Goal: Communication & Community: Answer question/provide support

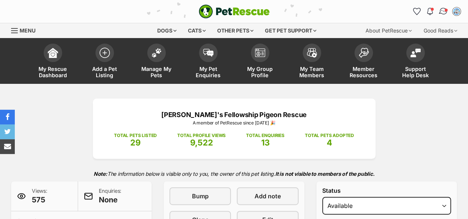
click at [439, 11] on img "Conversations" at bounding box center [443, 12] width 10 height 10
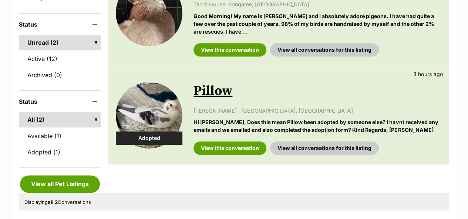
scroll to position [197, 0]
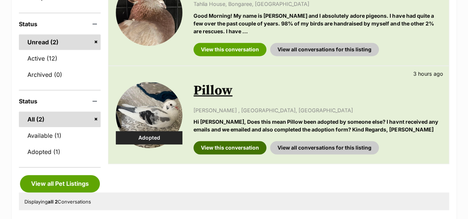
click at [243, 150] on link "View this conversation" at bounding box center [229, 147] width 73 height 13
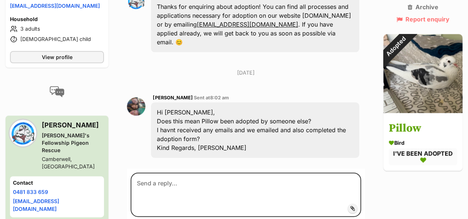
scroll to position [408, 0]
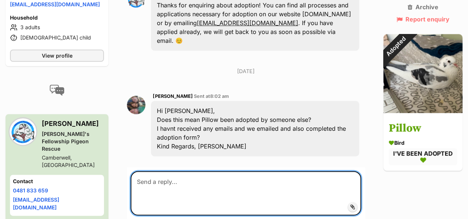
click at [238, 171] on textarea at bounding box center [245, 193] width 230 height 44
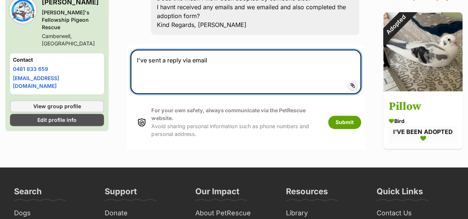
scroll to position [530, 0]
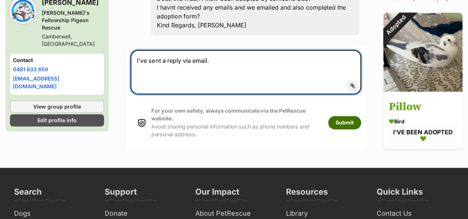
type textarea "I've sent a reply via email."
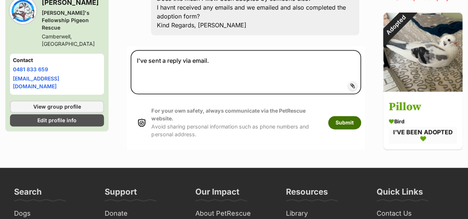
click at [353, 116] on button "Submit" at bounding box center [344, 122] width 33 height 13
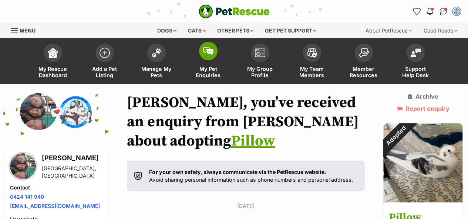
click at [207, 52] on img at bounding box center [208, 51] width 10 height 8
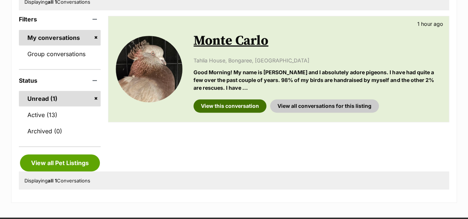
click at [236, 104] on link "View this conversation" at bounding box center [229, 105] width 73 height 13
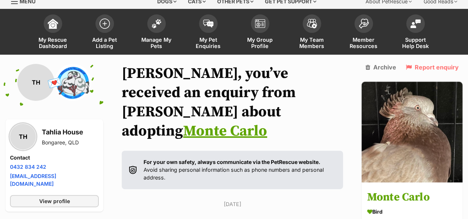
scroll to position [28, 0]
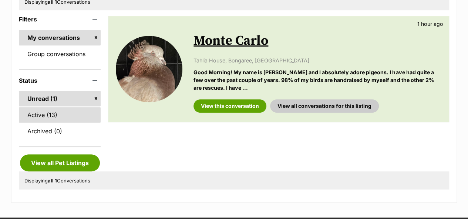
click at [62, 113] on link "Active (13)" at bounding box center [60, 115] width 82 height 16
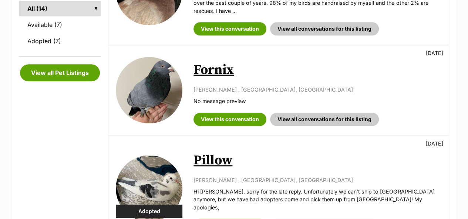
scroll to position [315, 0]
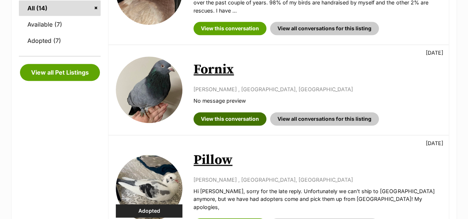
click at [243, 112] on link "View this conversation" at bounding box center [229, 118] width 73 height 13
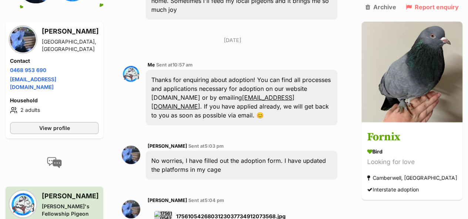
scroll to position [363, 0]
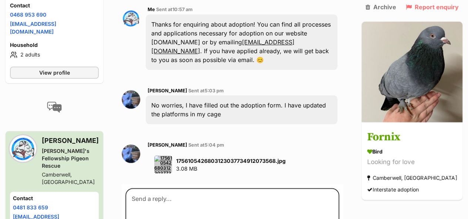
click at [256, 157] on p "1756105426803123037734912073568.jpg 3.08 MB" at bounding box center [230, 165] width 109 height 16
click at [255, 158] on strong "1756105426803123037734912073568.jpg" at bounding box center [230, 161] width 109 height 6
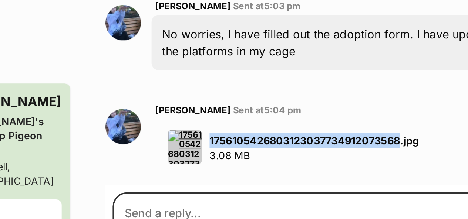
scroll to position [383, 0]
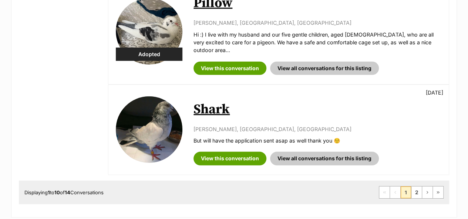
scroll to position [995, 0]
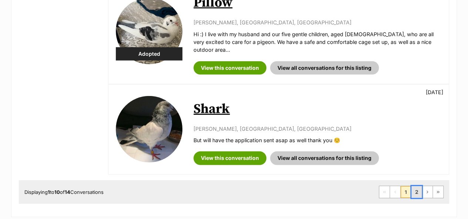
click at [414, 186] on link "2" at bounding box center [416, 192] width 10 height 12
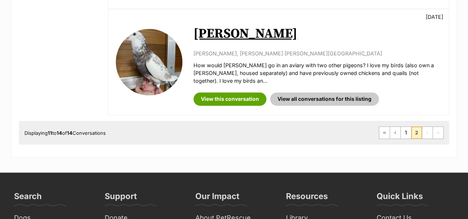
scroll to position [457, 0]
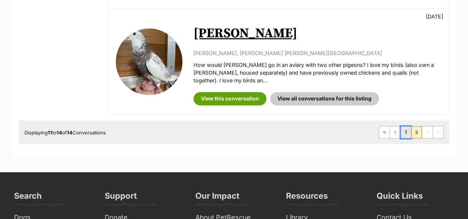
click at [404, 126] on link "1" at bounding box center [405, 132] width 10 height 12
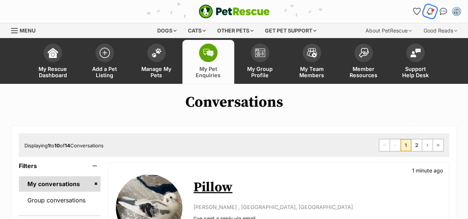
click at [431, 15] on button "Notifications" at bounding box center [429, 11] width 15 height 15
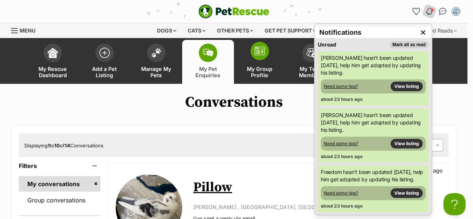
click at [255, 64] on link "My Group Profile" at bounding box center [260, 62] width 52 height 44
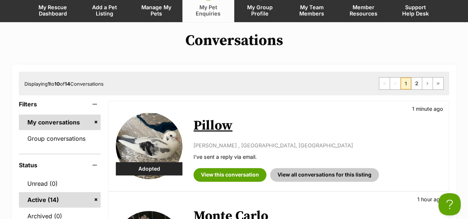
scroll to position [56, 0]
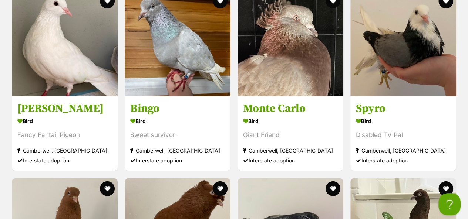
scroll to position [868, 0]
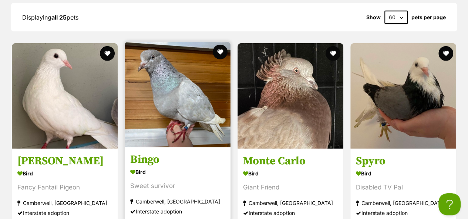
click at [161, 99] on img at bounding box center [178, 95] width 106 height 106
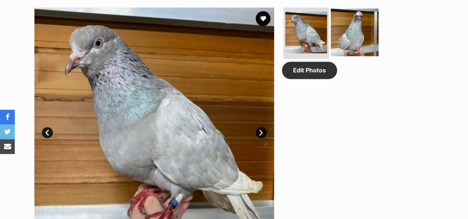
click at [356, 35] on img at bounding box center [354, 32] width 48 height 48
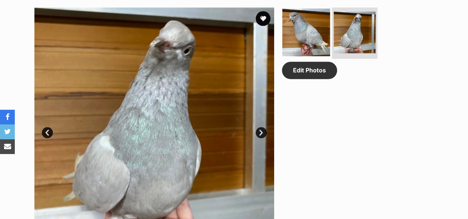
click at [309, 28] on img at bounding box center [306, 32] width 48 height 48
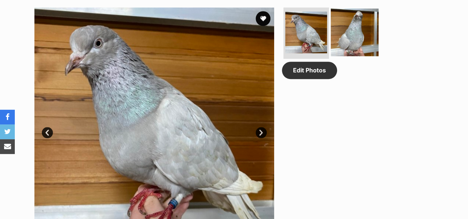
click at [334, 33] on img at bounding box center [354, 32] width 48 height 48
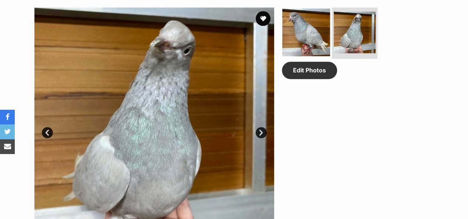
click at [311, 34] on img at bounding box center [306, 32] width 48 height 48
